Goal: Information Seeking & Learning: Learn about a topic

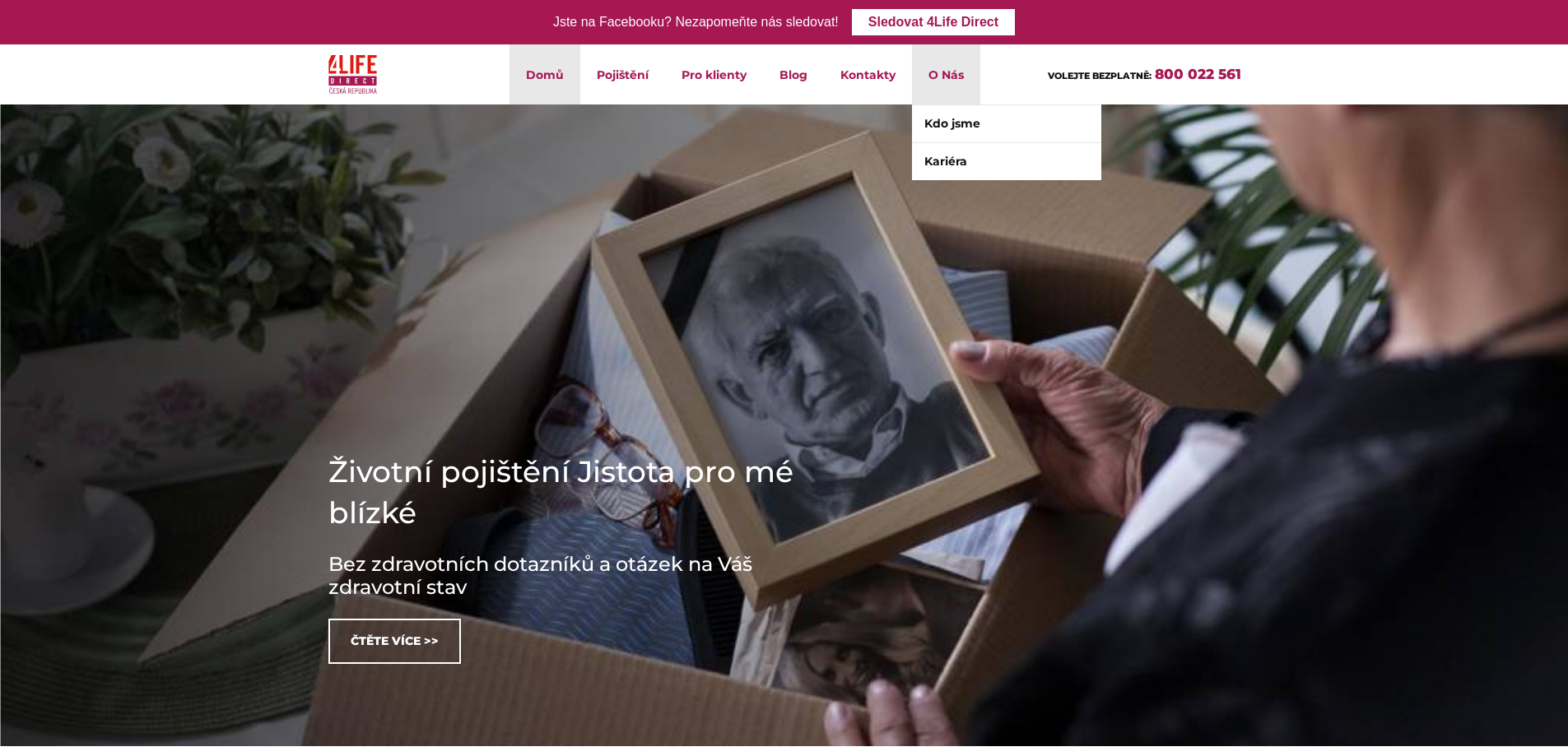
click at [948, 73] on li "O Nás Kdo jsme Kariéra" at bounding box center [946, 74] width 68 height 61
click at [962, 129] on link "Kdo jsme" at bounding box center [1007, 124] width 189 height 37
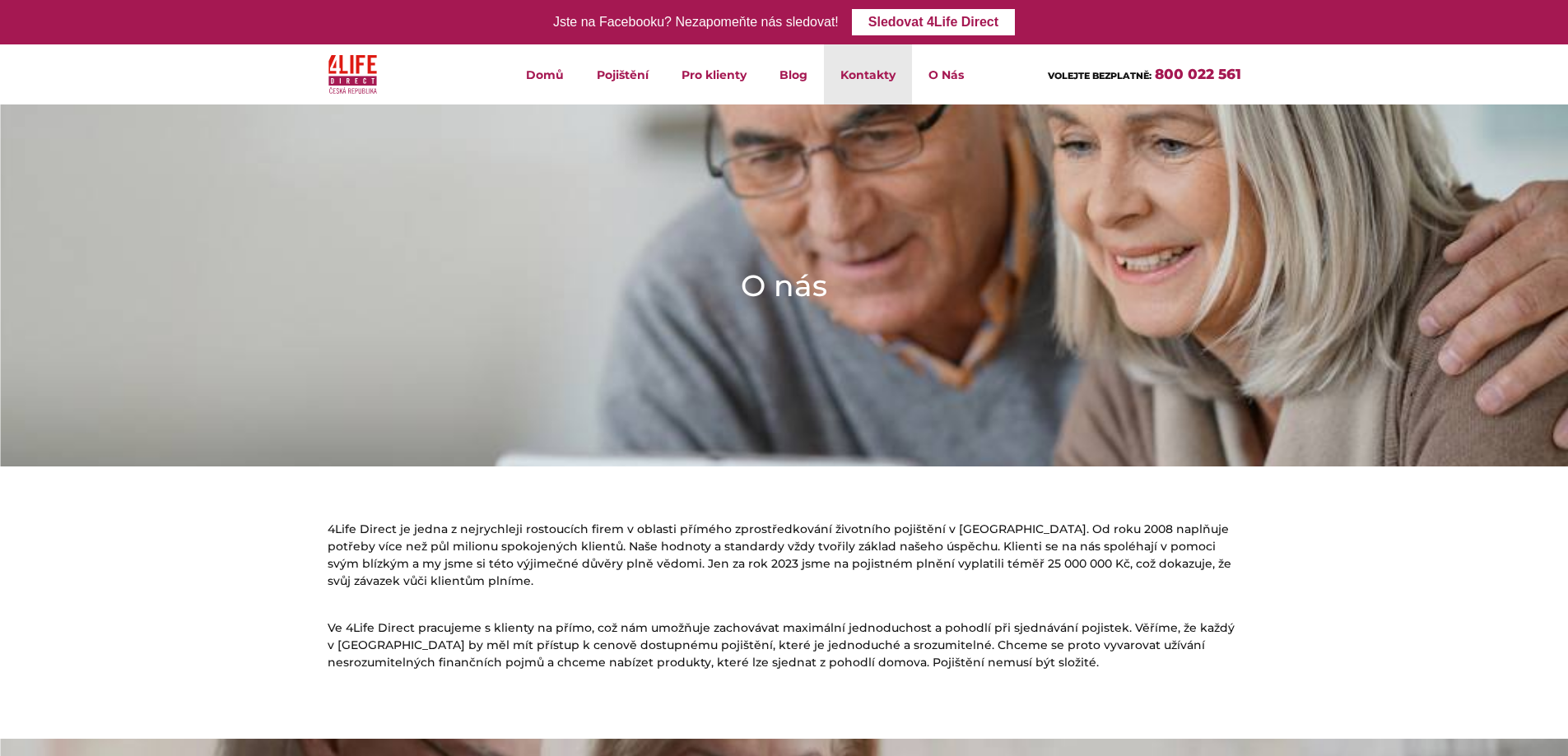
click at [863, 76] on link "Kontakty" at bounding box center [868, 74] width 88 height 61
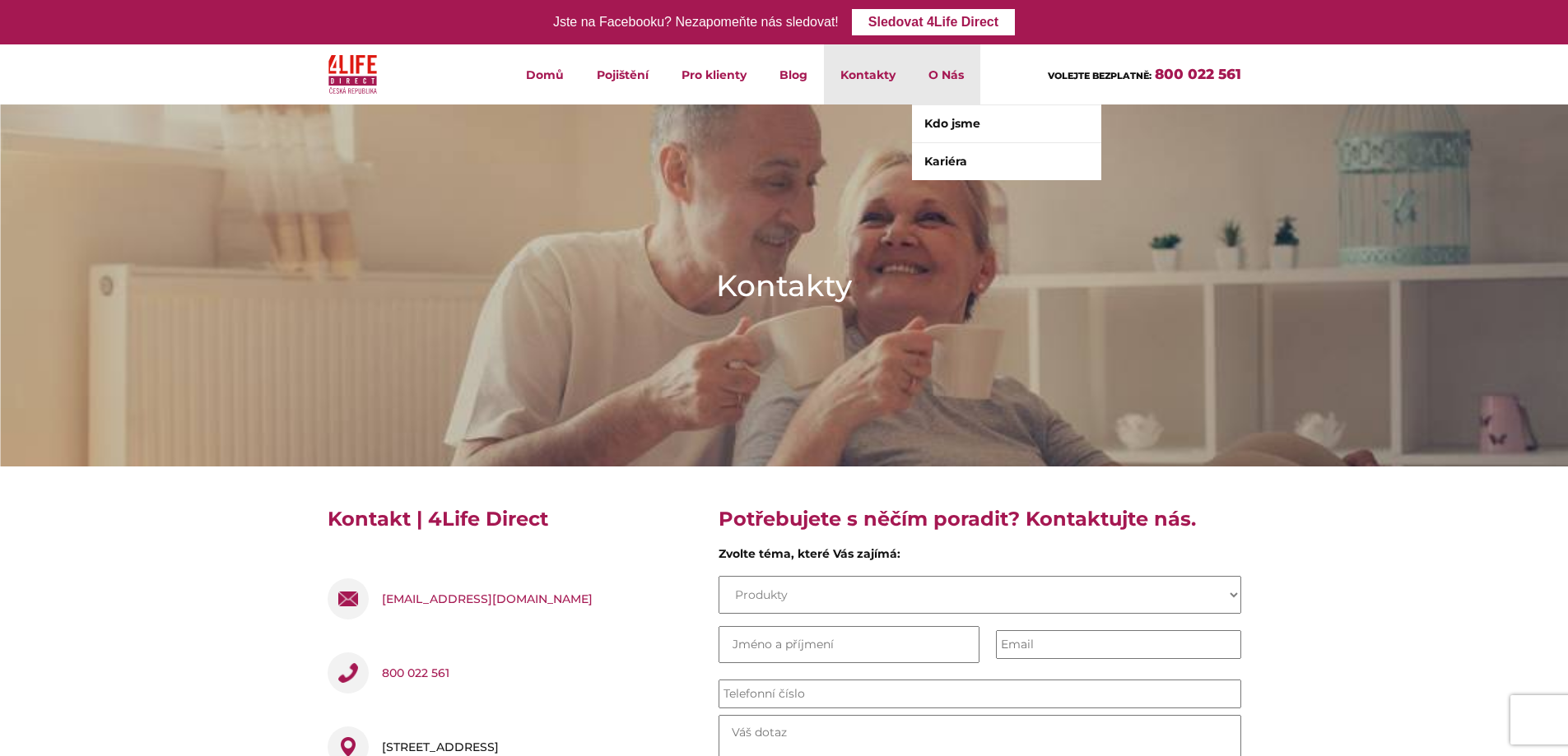
click at [945, 75] on li "O Nás Kdo jsme Kariéra" at bounding box center [946, 74] width 68 height 61
click at [961, 122] on link "Kdo jsme" at bounding box center [1007, 124] width 189 height 37
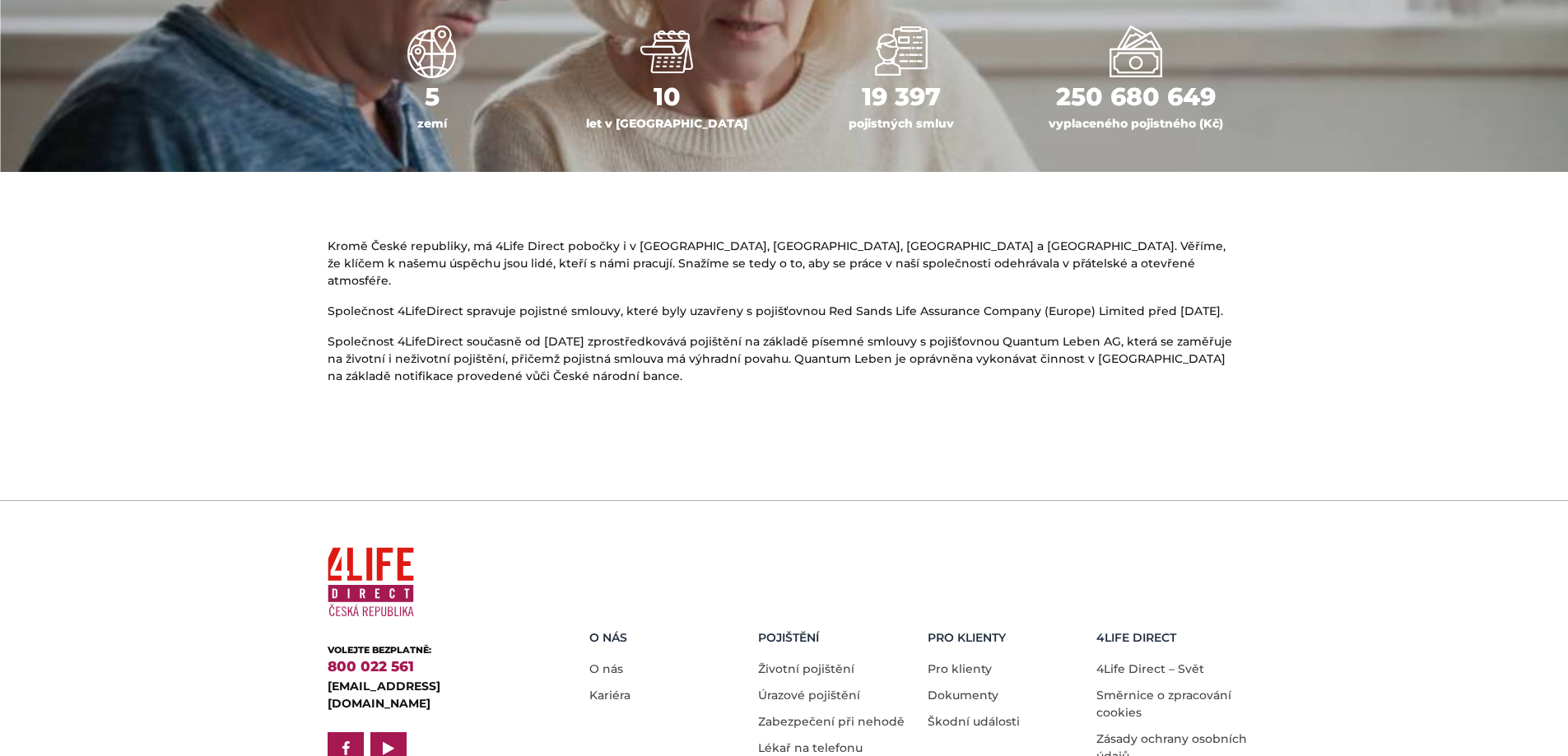
scroll to position [906, 0]
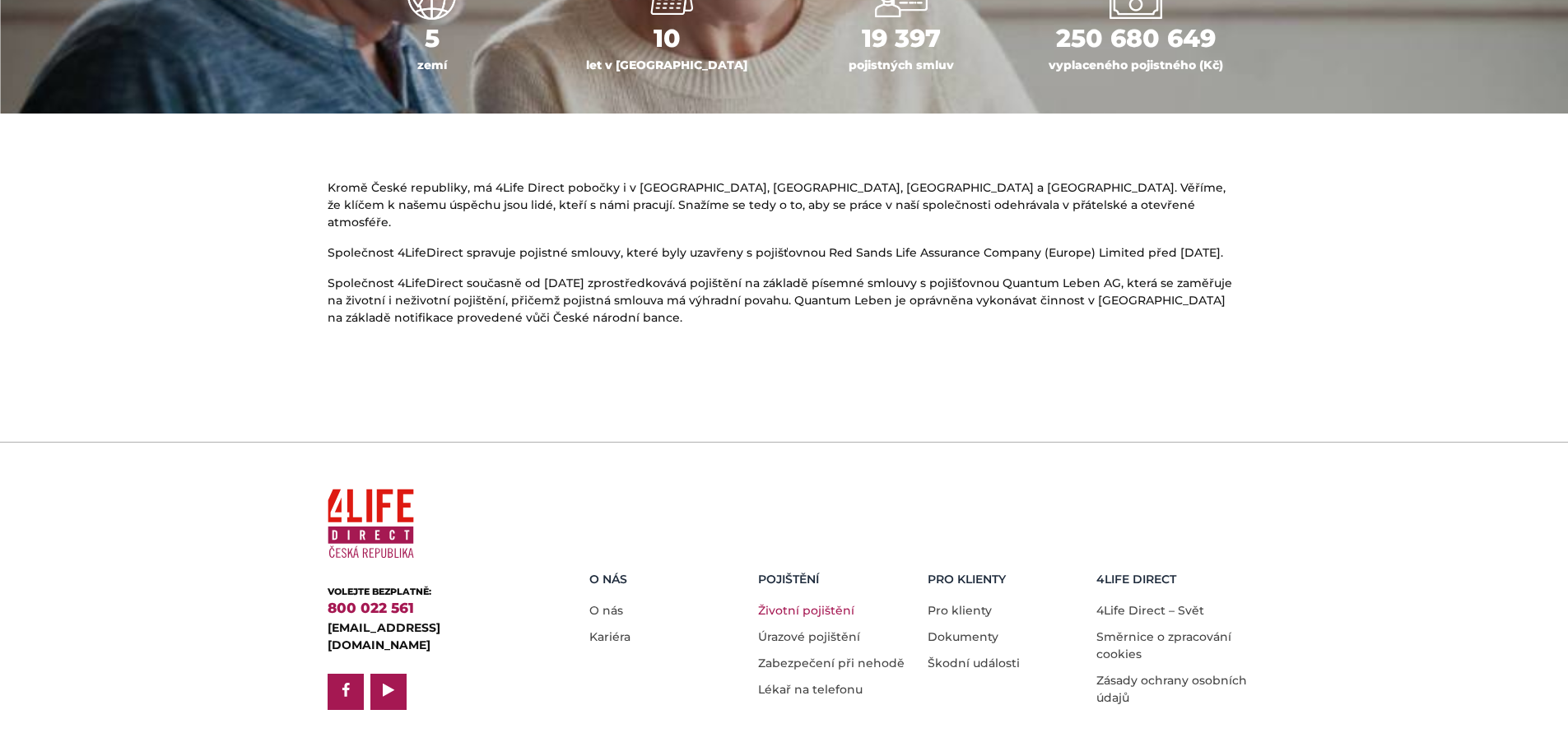
click at [809, 603] on link "Životní pojištění" at bounding box center [805, 611] width 96 height 15
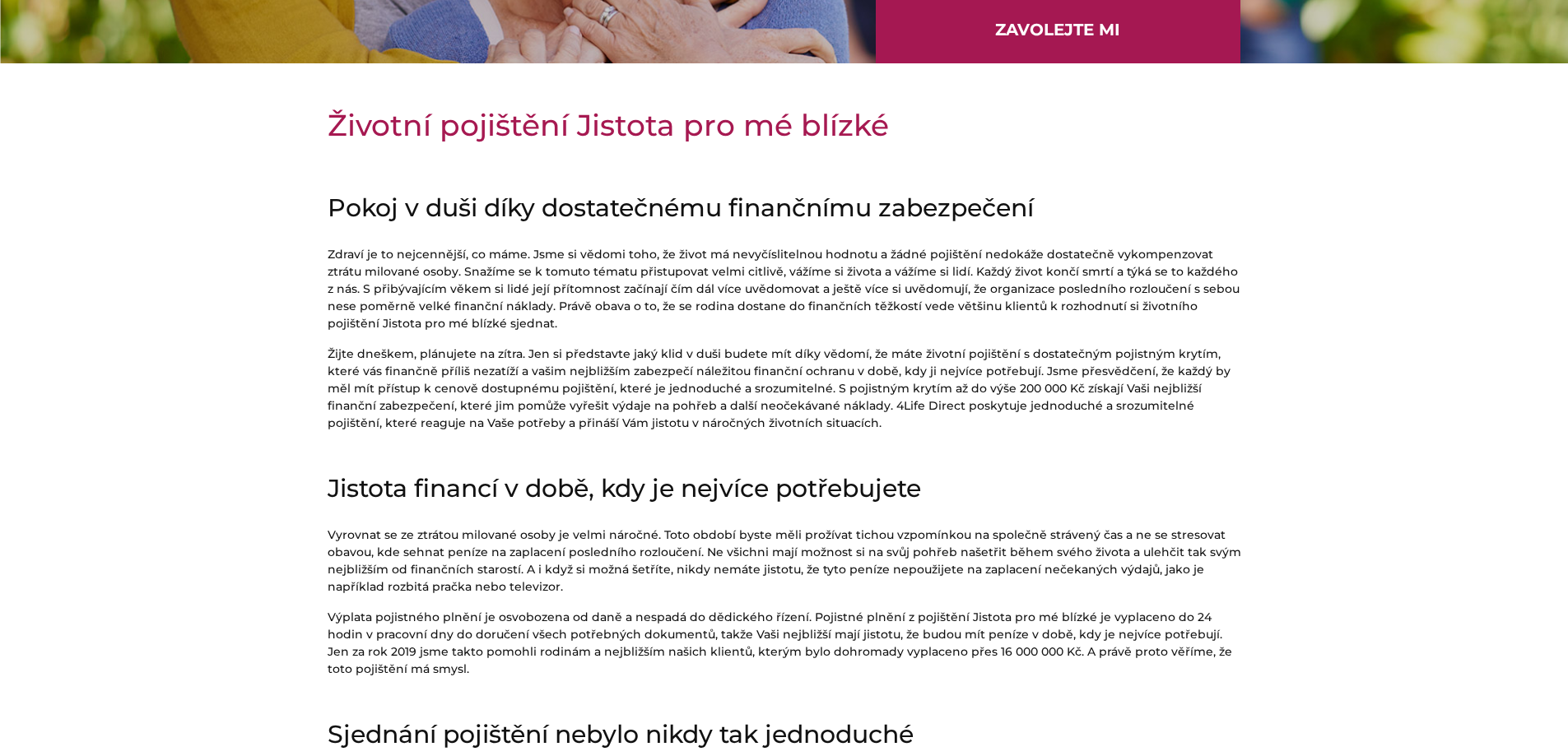
scroll to position [493, 0]
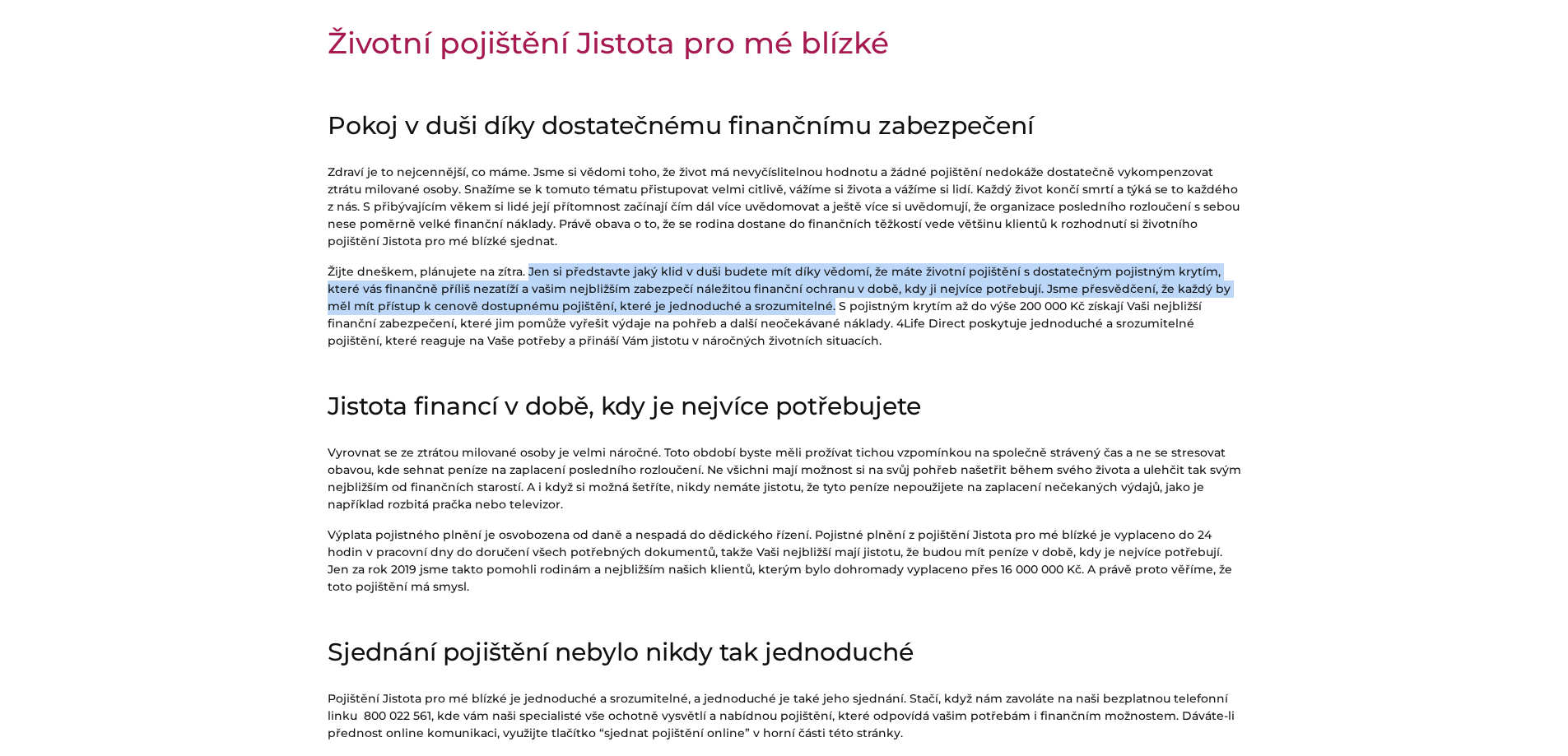
drag, startPoint x: 522, startPoint y: 268, endPoint x: 772, endPoint y: 302, distance: 252.3
click at [772, 302] on p "Žijte dneškem, plánujete na zítra. Jen si představte jaký klid v duši budete mí…" at bounding box center [784, 306] width 913 height 87
copy p "[PERSON_NAME] si představte jaký klid v duši budete mít díky vědomí, že máte ži…"
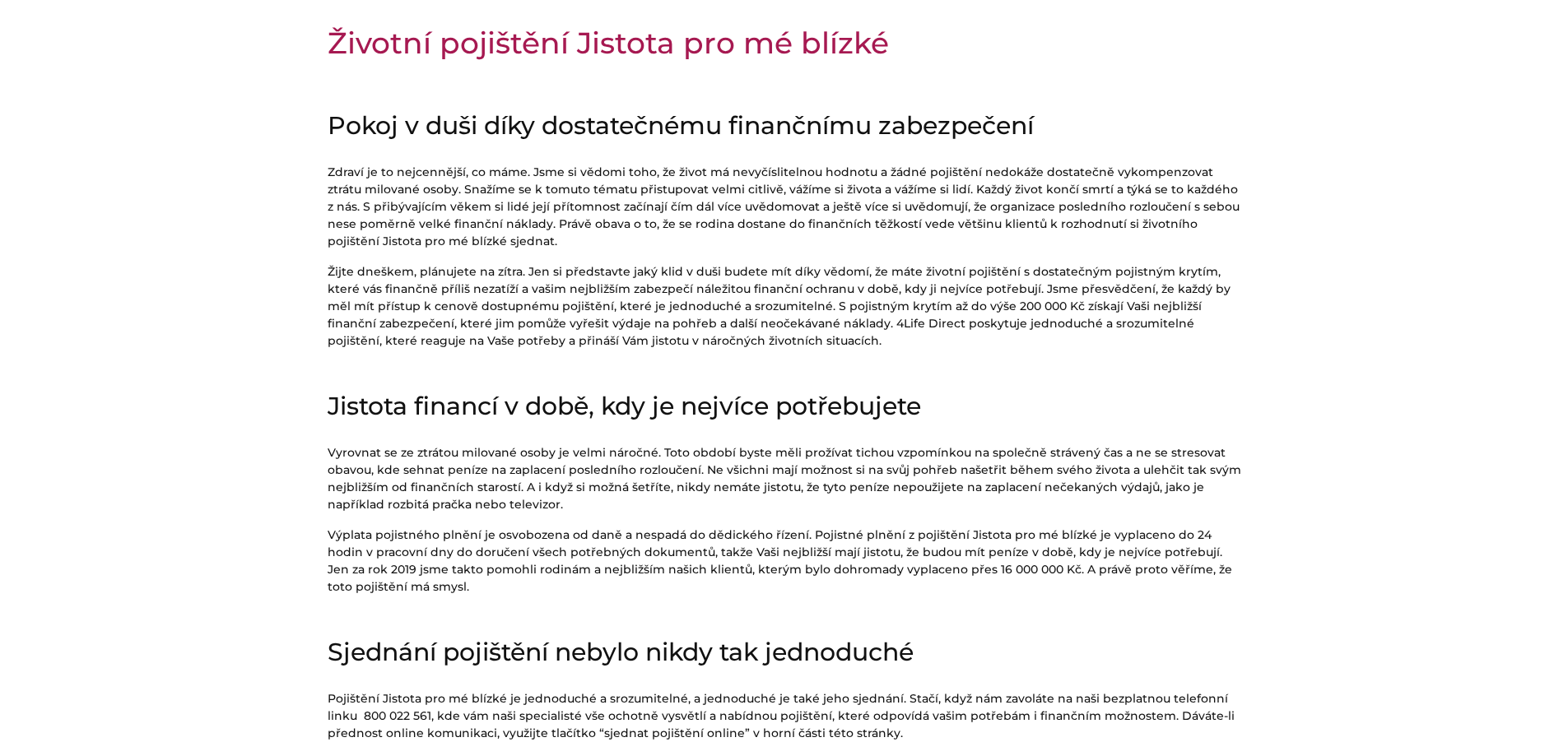
click at [252, 502] on section "Životní pojištění Jistota pro mé blízké Pokoj v duši díky dostatečnému finanční…" at bounding box center [784, 479] width 1568 height 915
drag, startPoint x: 695, startPoint y: 466, endPoint x: 703, endPoint y: 500, distance: 34.9
click at [703, 500] on p "Vyrovnat se ze ztrátou milované osoby je velmi náročné. Toto období byste měli …" at bounding box center [784, 479] width 913 height 69
copy p "Ne všichni mají možnost si na svůj pohřeb našetřit během svého života a ulehčit…"
drag, startPoint x: 796, startPoint y: 535, endPoint x: 327, endPoint y: 540, distance: 469.0
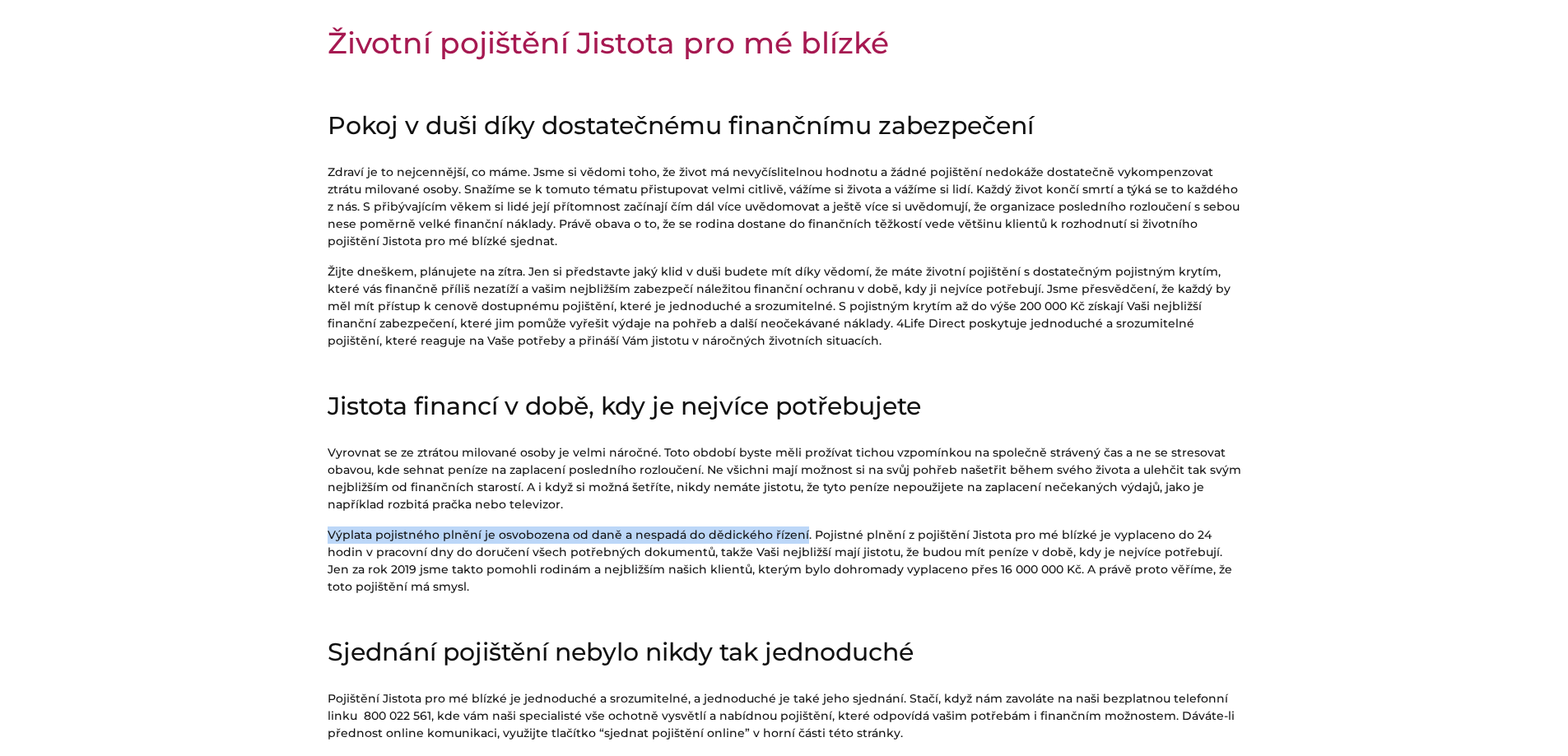
click at [328, 540] on p "Výplata pojistného plnění je osvobozena od daně a nespadá do dědického řízení. …" at bounding box center [784, 561] width 913 height 69
copy p "Výplata pojistného plnění je osvobozena od daně a nespadá do dědického řízení"
